Goal: Task Accomplishment & Management: Manage account settings

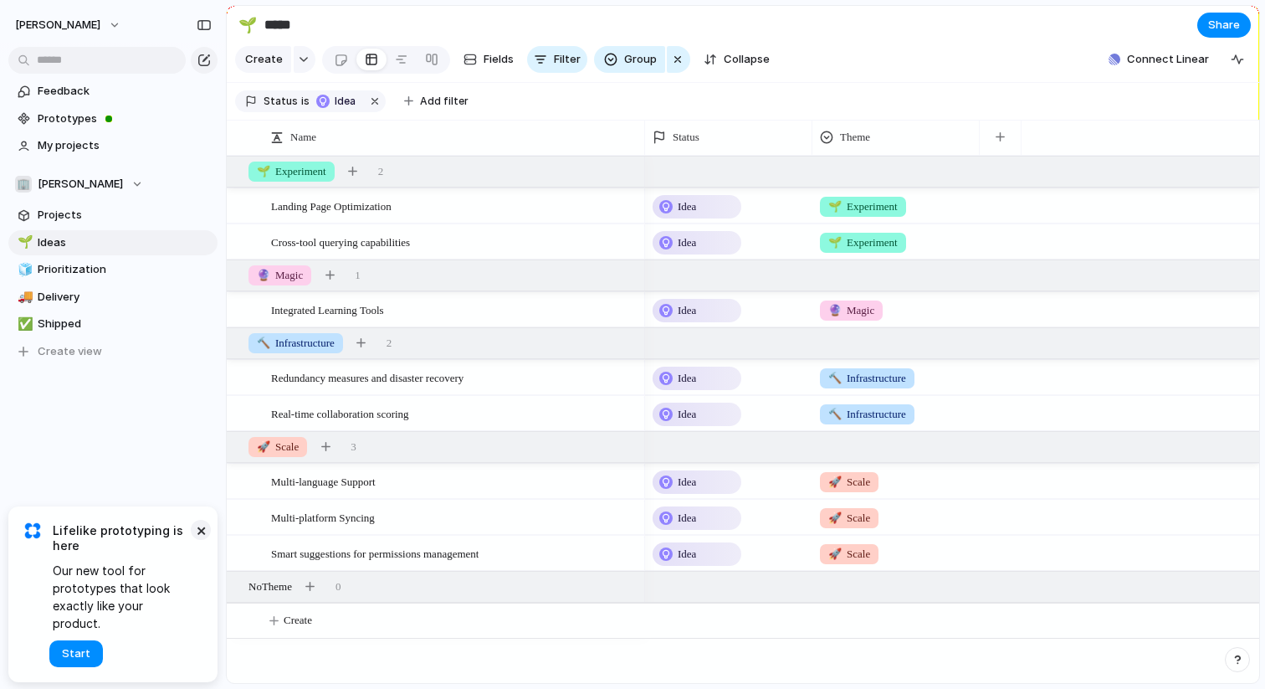
click at [193, 540] on button "×" at bounding box center [201, 530] width 20 height 20
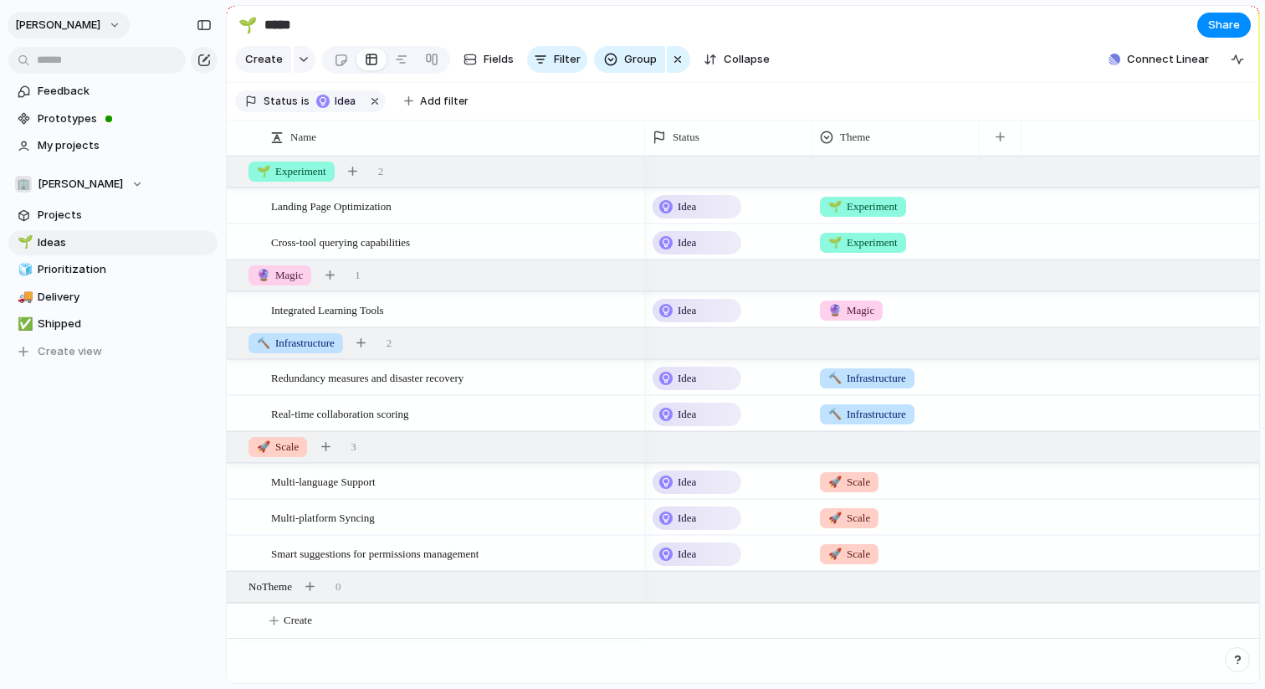
click at [87, 26] on button "[PERSON_NAME]" at bounding box center [69, 25] width 122 height 27
click at [80, 58] on span "Settings" at bounding box center [61, 62] width 46 height 17
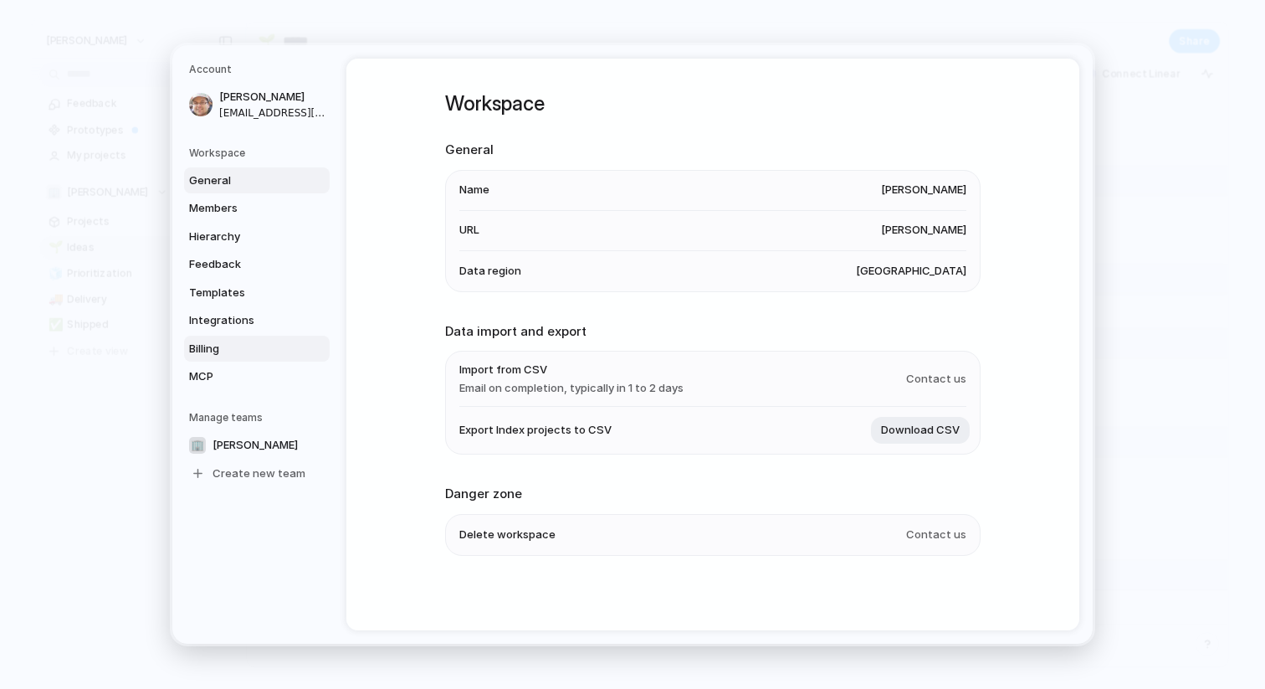
click at [238, 346] on span "Billing" at bounding box center [242, 349] width 107 height 17
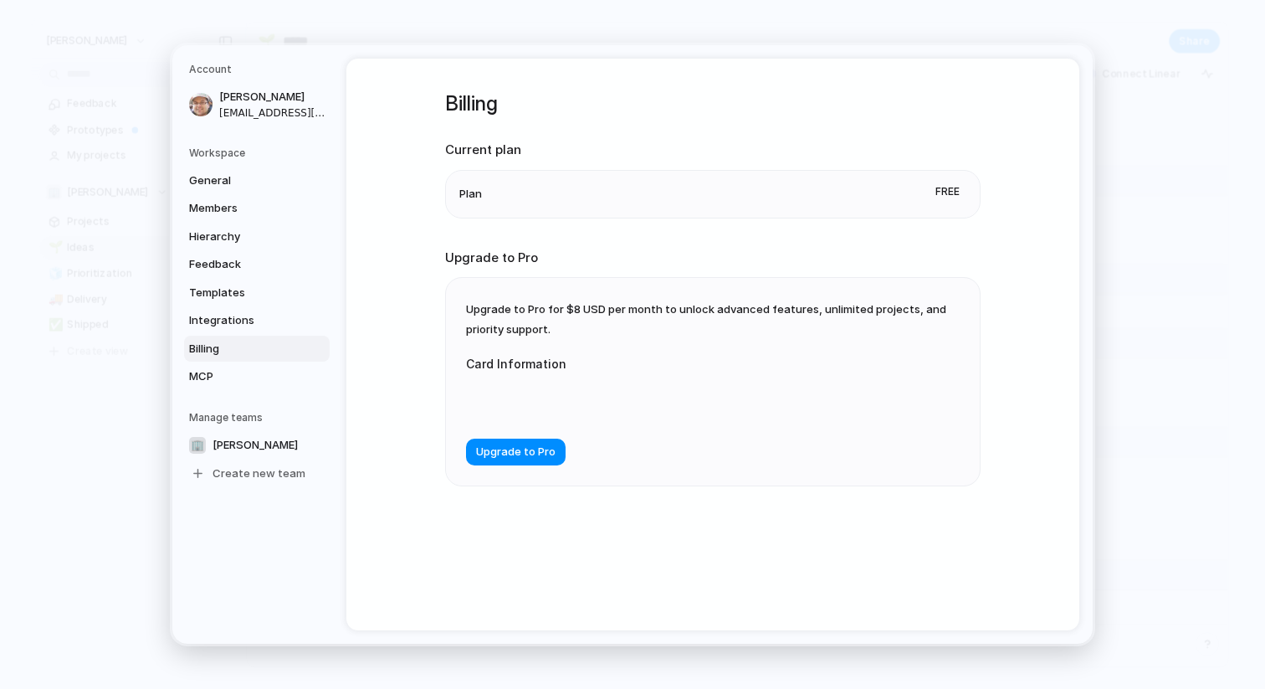
click at [720, 290] on div "Upgrade to Pro for $8 USD per month to unlock advanced features, unlimited proj…" at bounding box center [713, 382] width 534 height 208
click at [721, 315] on span "Upgrade to Pro for $8 USD per month to unlock advanced features, unlimited proj…" at bounding box center [706, 318] width 480 height 33
click at [629, 286] on div "Upgrade to Pro for $8 USD per month to unlock advanced features, unlimited proj…" at bounding box center [713, 382] width 534 height 208
